Goal: Information Seeking & Learning: Learn about a topic

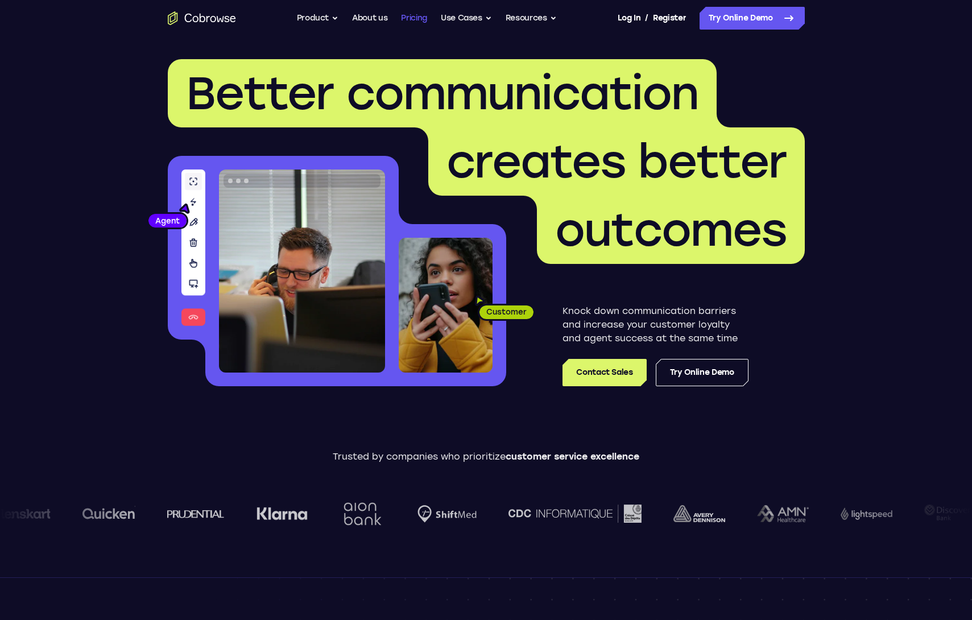
click at [407, 22] on link "Pricing" at bounding box center [414, 18] width 26 height 23
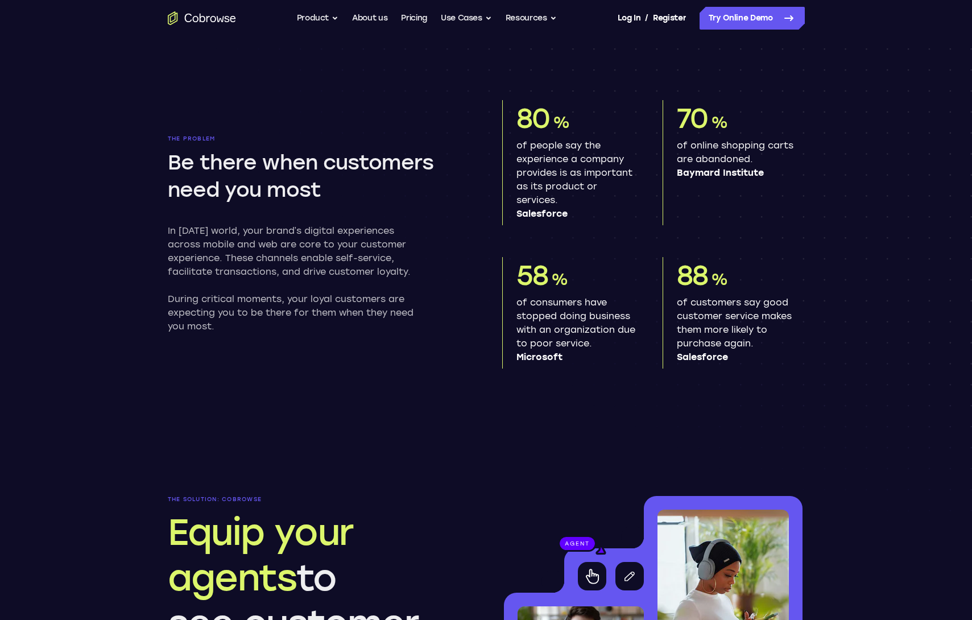
scroll to position [552, 0]
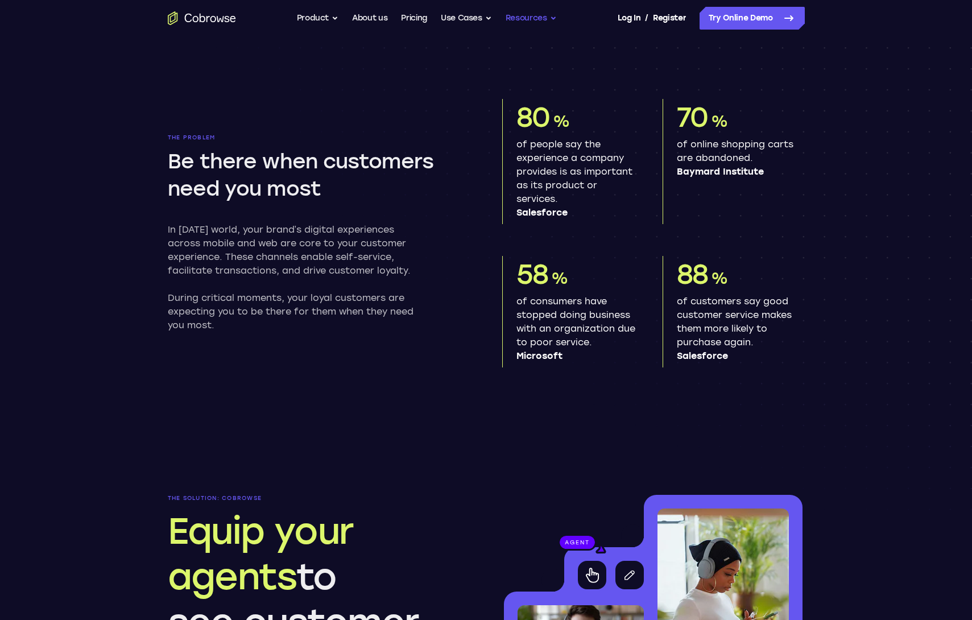
click at [519, 18] on button "Resources" at bounding box center [531, 18] width 51 height 23
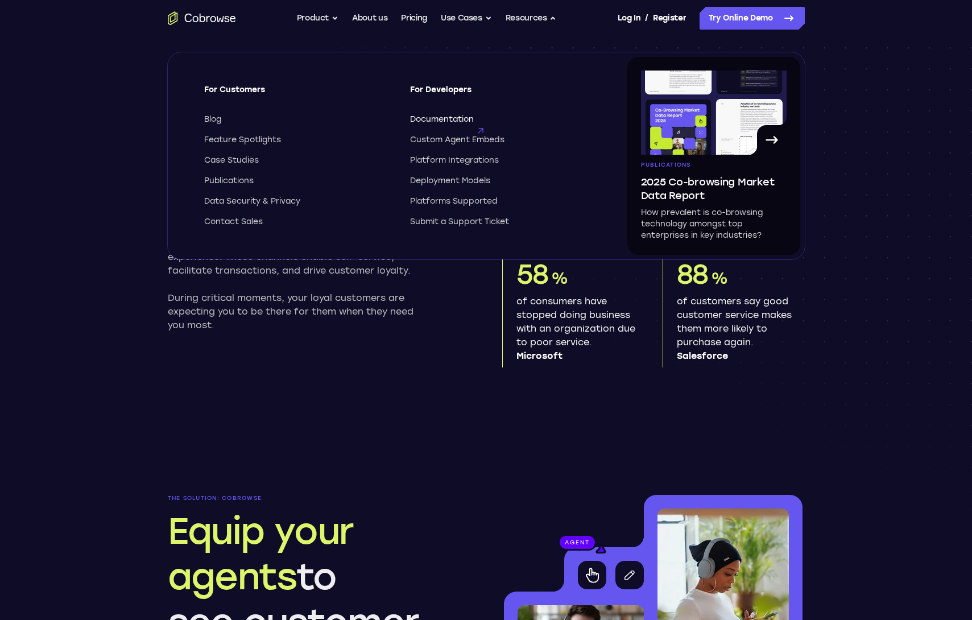
click at [439, 119] on span "Documentation" at bounding box center [442, 119] width 64 height 11
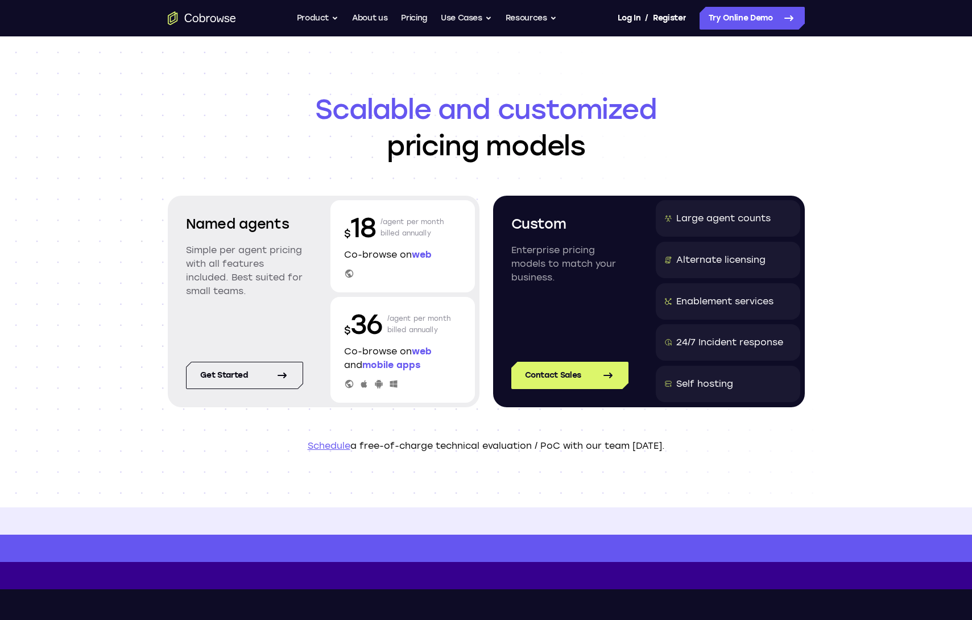
click at [259, 322] on div "Named agents Simple per agent pricing with all features included. Best suited f…" at bounding box center [244, 264] width 144 height 129
